Goal: Information Seeking & Learning: Learn about a topic

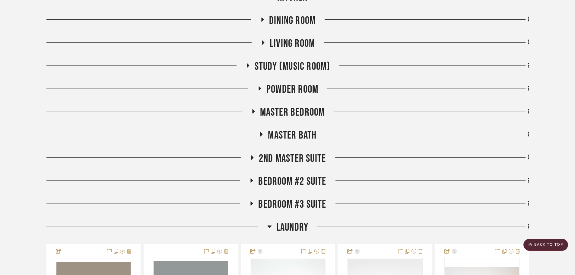
click at [292, 223] on span "Laundry" at bounding box center [292, 227] width 32 height 13
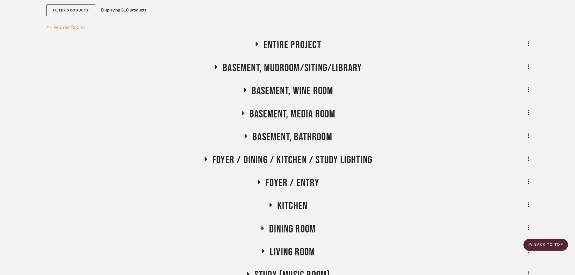
scroll to position [131, 0]
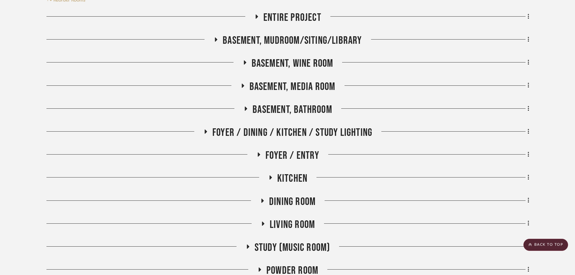
click at [286, 173] on span "Kitchen" at bounding box center [292, 178] width 30 height 13
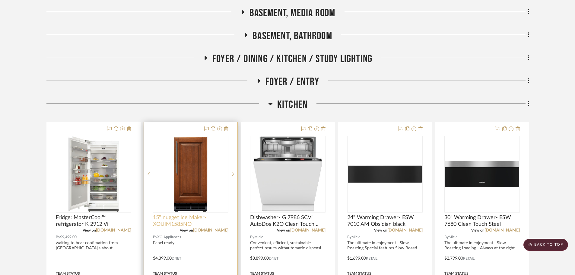
scroll to position [251, 0]
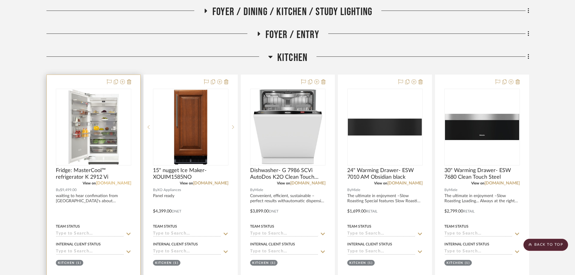
click at [122, 183] on link "[DOMAIN_NAME]" at bounding box center [113, 183] width 35 height 4
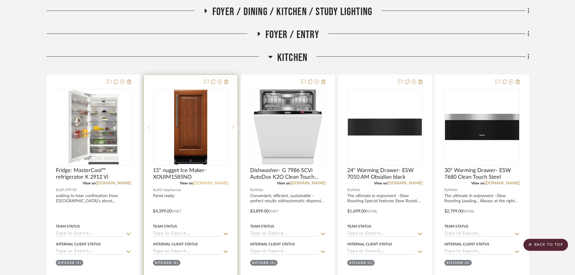
click at [208, 183] on link "[DOMAIN_NAME]" at bounding box center [210, 183] width 35 height 4
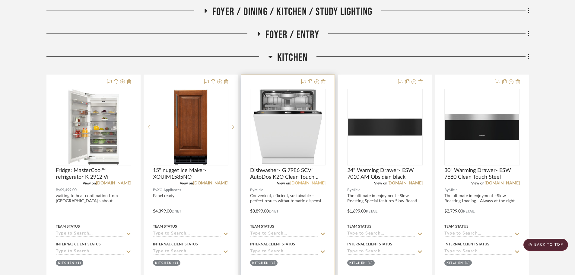
click at [314, 181] on link "[DOMAIN_NAME]" at bounding box center [307, 183] width 35 height 4
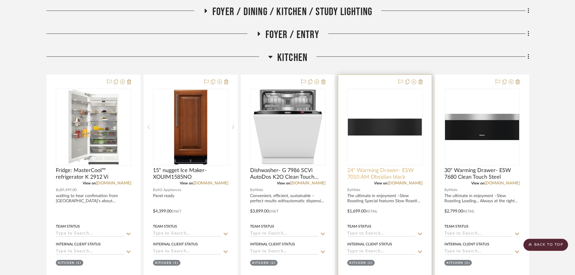
click at [402, 173] on span "24" Warming Drawer- ESW 7010 AM Obsidian black" at bounding box center [384, 173] width 75 height 13
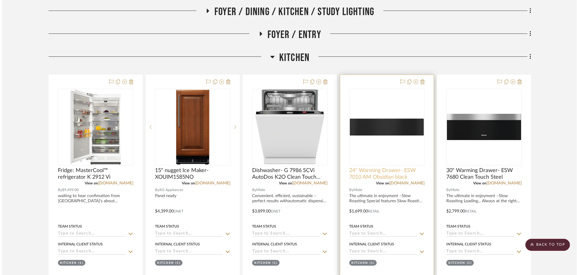
scroll to position [0, 0]
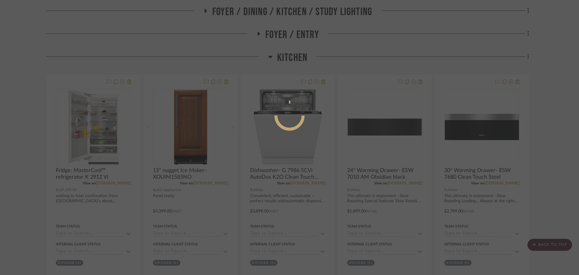
click at [39, 143] on div at bounding box center [289, 137] width 579 height 275
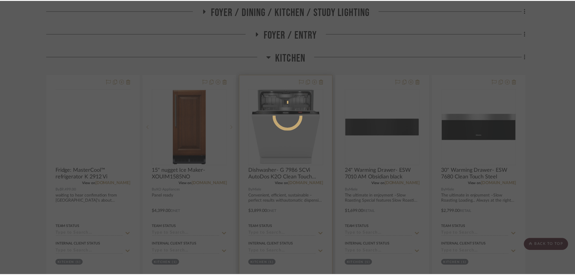
scroll to position [251, 0]
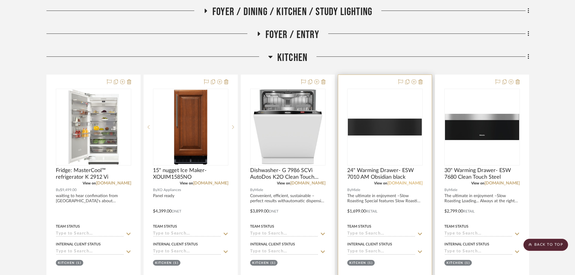
click at [407, 184] on link "[DOMAIN_NAME]" at bounding box center [404, 183] width 35 height 4
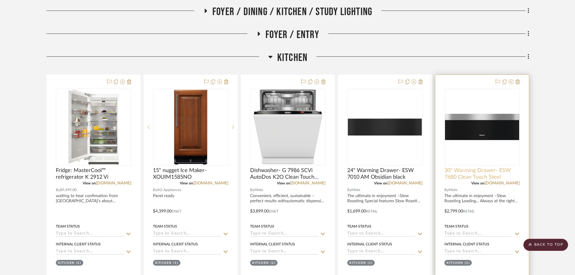
click at [487, 173] on span "30" Warming Drawer- ESW 7680 Clean Touch Steel" at bounding box center [481, 173] width 75 height 13
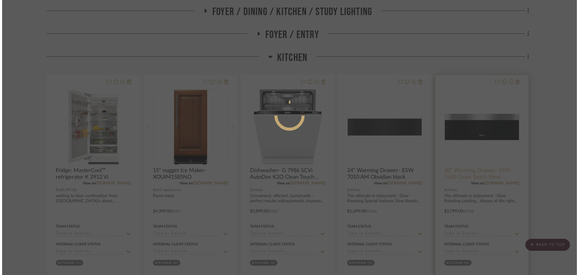
scroll to position [0, 0]
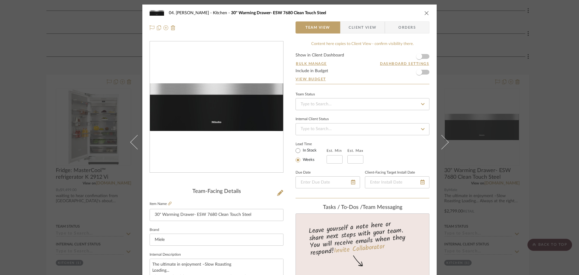
click at [556, 139] on div "04. Linck Kitchen 30" Warming Drawer- ESW 7680 Clean Touch Steel Team View Clie…" at bounding box center [289, 137] width 579 height 275
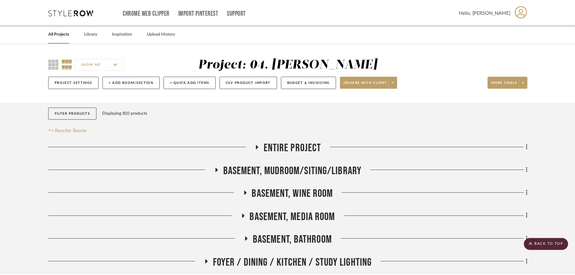
scroll to position [251, 0]
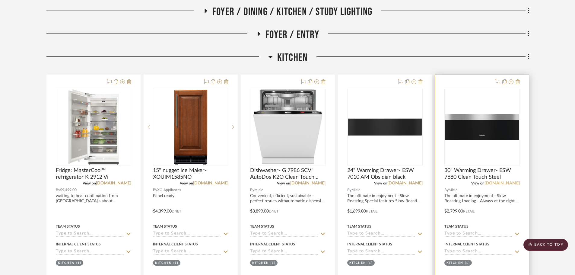
click at [506, 183] on link "[DOMAIN_NAME]" at bounding box center [502, 183] width 35 height 4
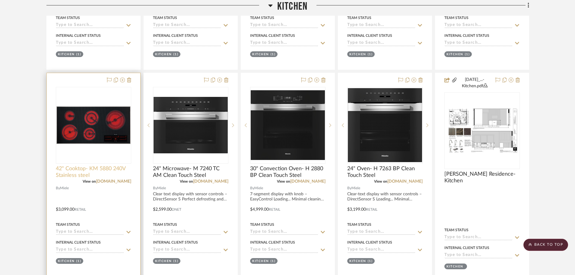
scroll to position [462, 0]
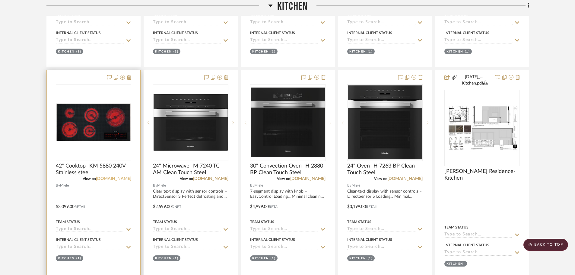
click at [115, 179] on link "[DOMAIN_NAME]" at bounding box center [113, 178] width 35 height 4
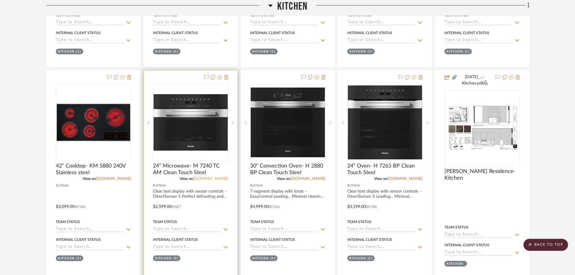
click at [224, 179] on link "[DOMAIN_NAME]" at bounding box center [210, 178] width 35 height 4
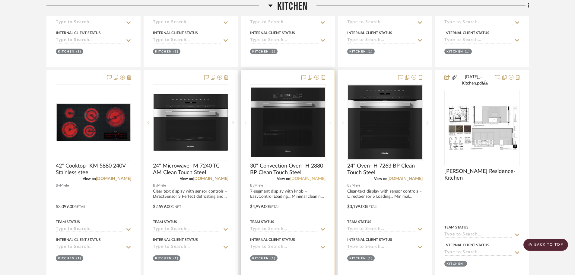
click at [306, 177] on link "[DOMAIN_NAME]" at bounding box center [307, 178] width 35 height 4
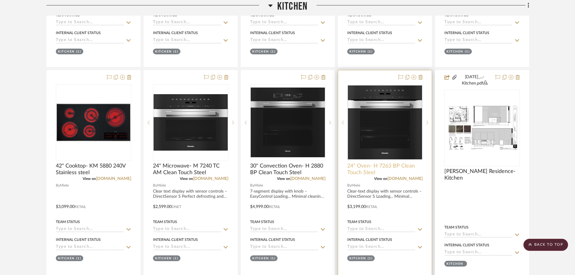
click at [368, 165] on span "24" Oven- H 7263 BP Clean Touch Steel" at bounding box center [384, 169] width 75 height 13
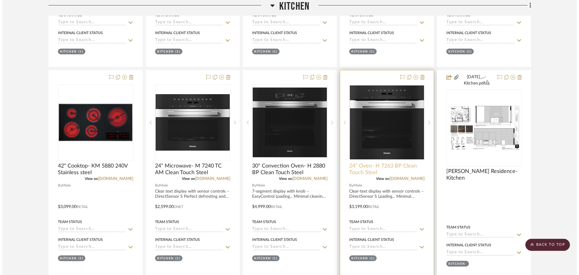
scroll to position [0, 0]
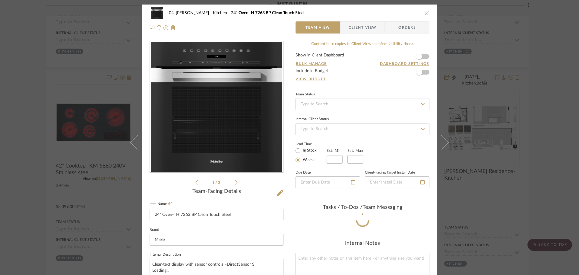
click at [539, 171] on div "04. Linck Kitchen 24" Oven- H 7263 BP Clean Touch Steel Team View Client View O…" at bounding box center [289, 137] width 579 height 275
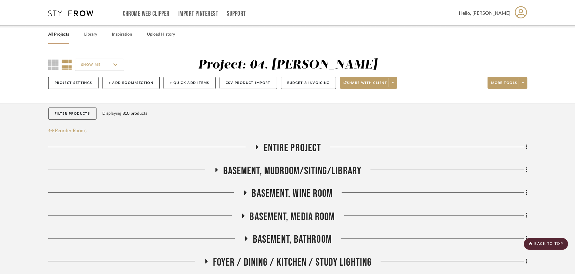
scroll to position [462, 0]
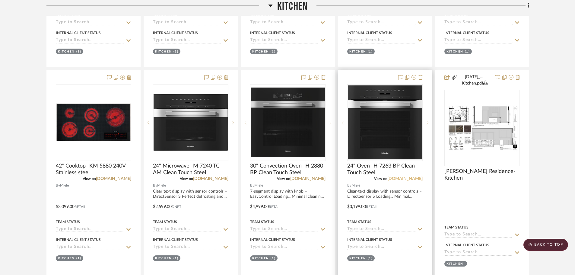
click at [409, 179] on link "[DOMAIN_NAME]" at bounding box center [404, 178] width 35 height 4
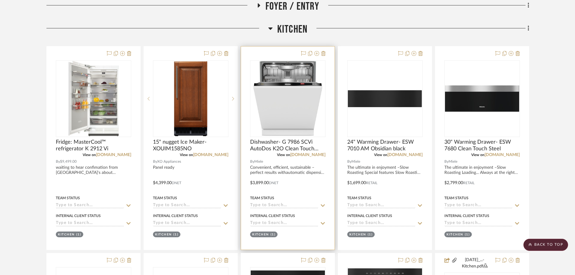
scroll to position [221, 0]
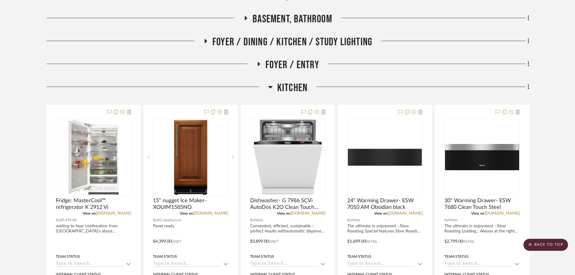
click at [291, 91] on span "Kitchen" at bounding box center [292, 87] width 30 height 13
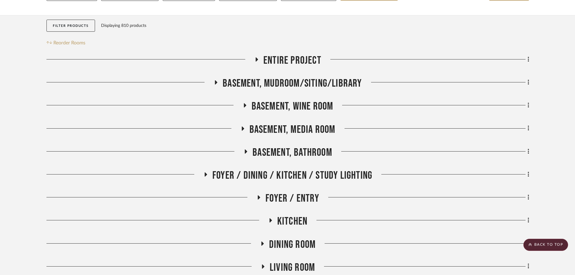
scroll to position [40, 0]
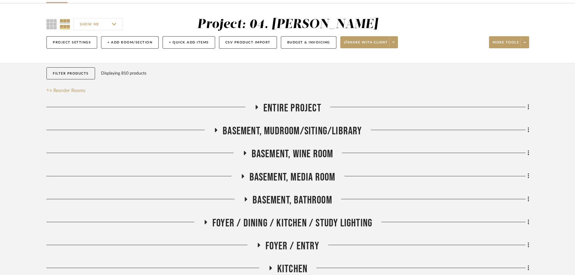
click at [292, 177] on span "Basement, Media Room" at bounding box center [292, 177] width 86 height 13
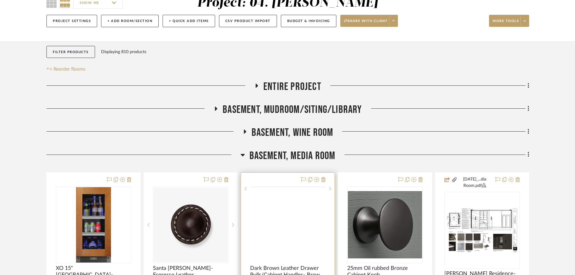
scroll to position [161, 0]
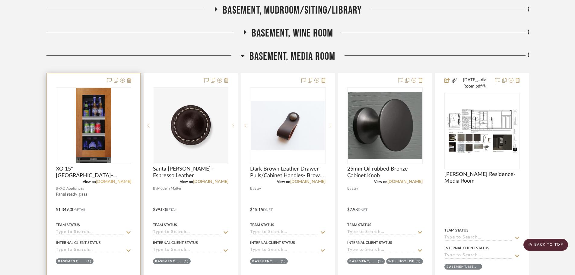
click at [118, 181] on link "[DOMAIN_NAME]" at bounding box center [113, 182] width 35 height 4
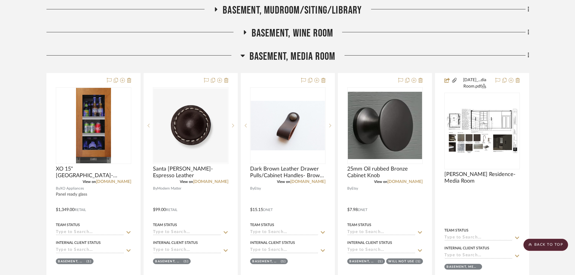
click at [316, 57] on span "Basement, Media Room" at bounding box center [292, 56] width 86 height 13
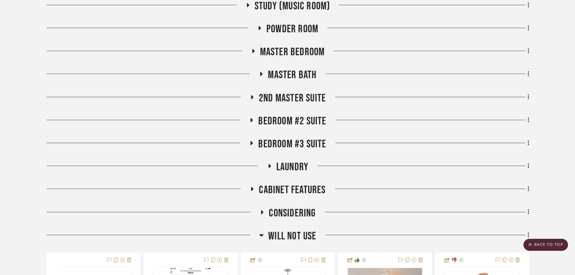
click at [290, 170] on span "Laundry" at bounding box center [292, 166] width 32 height 13
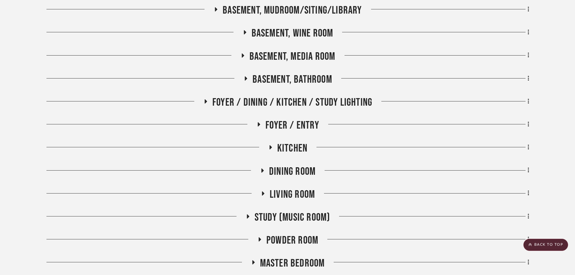
click at [295, 148] on span "Kitchen" at bounding box center [292, 148] width 30 height 13
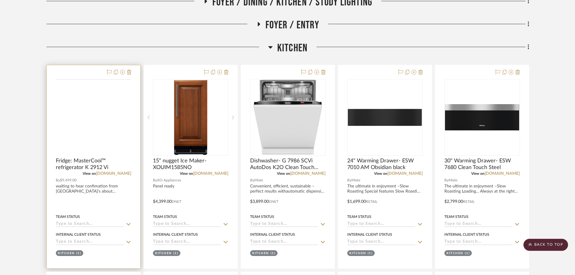
scroll to position [312, 0]
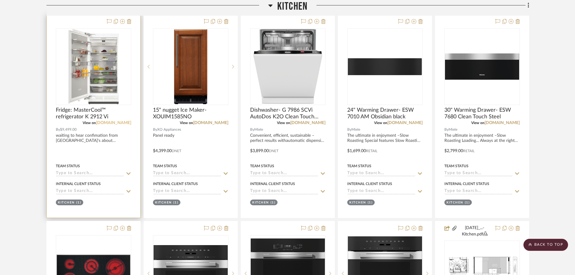
click at [126, 122] on link "[DOMAIN_NAME]" at bounding box center [113, 123] width 35 height 4
click at [70, 110] on span "Fridge: MasterCool™ refrigerator K 2912 Vi" at bounding box center [93, 113] width 75 height 13
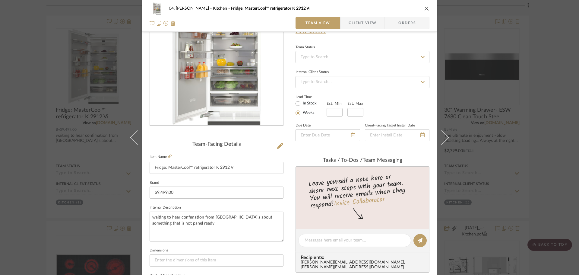
scroll to position [60, 0]
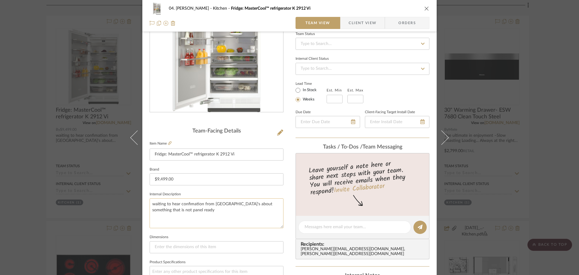
drag, startPoint x: 184, startPoint y: 212, endPoint x: 149, endPoint y: 205, distance: 36.2
click at [150, 205] on textarea "waiting to hear confimation from Reno's about something that is not panel ready" at bounding box center [217, 213] width 134 height 30
click at [196, 190] on fieldset "Internal Description" at bounding box center [217, 209] width 134 height 38
click at [32, 145] on div "04. Linck Kitchen Fridge: MasterCool™ refrigerator K 2912 Vi Team View Client V…" at bounding box center [289, 137] width 579 height 275
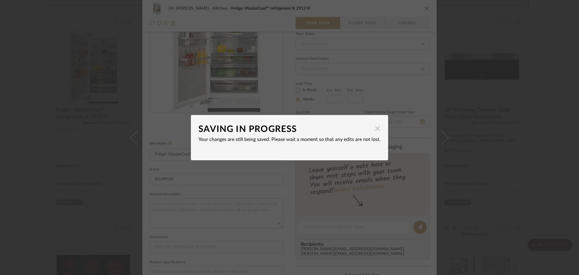
click at [372, 127] on span "button" at bounding box center [378, 128] width 12 height 12
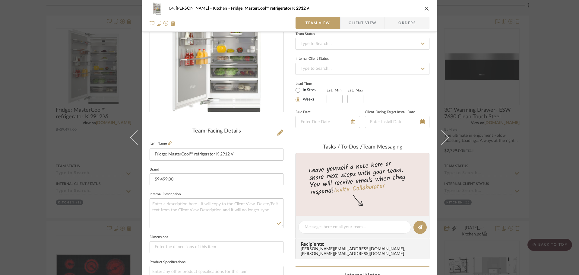
click at [180, 169] on fieldset "Brand $9,499.00" at bounding box center [217, 175] width 134 height 20
